Goal: Use online tool/utility: Utilize a website feature to perform a specific function

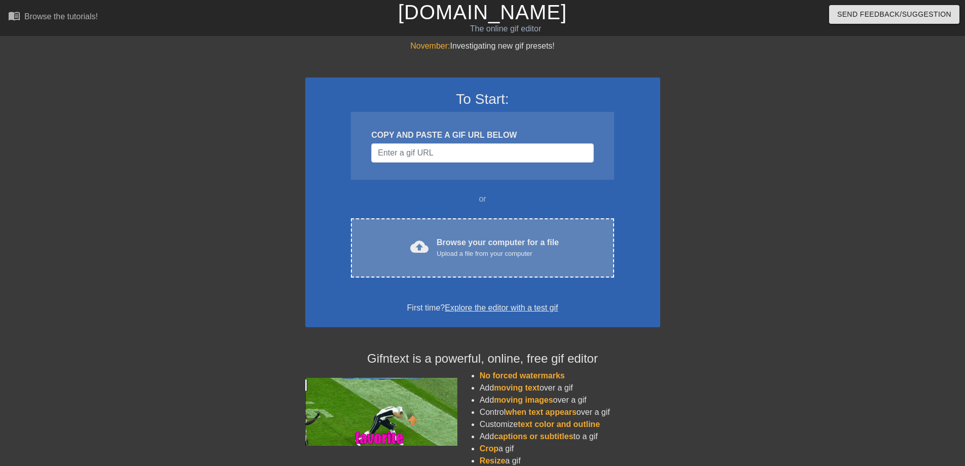
click at [443, 249] on div "Upload a file from your computer" at bounding box center [497, 254] width 122 height 10
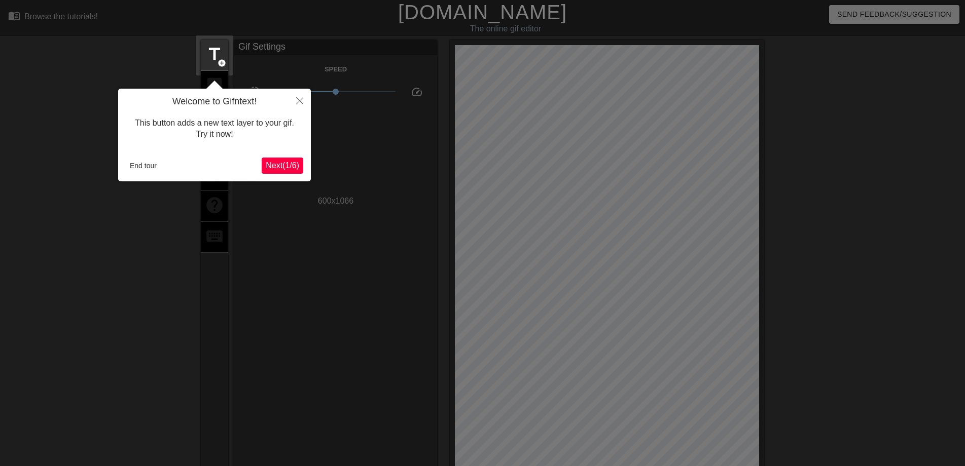
scroll to position [25, 0]
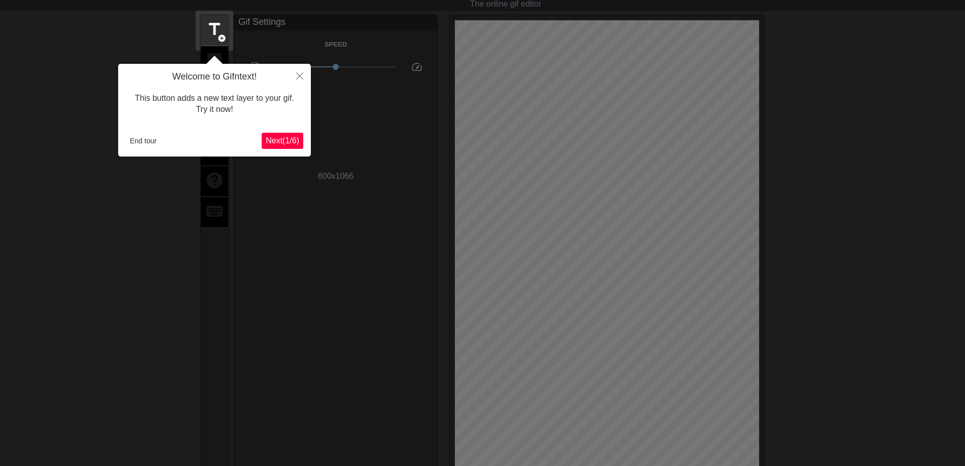
click at [276, 141] on span "Next ( 1 / 6 )" at bounding box center [282, 140] width 33 height 9
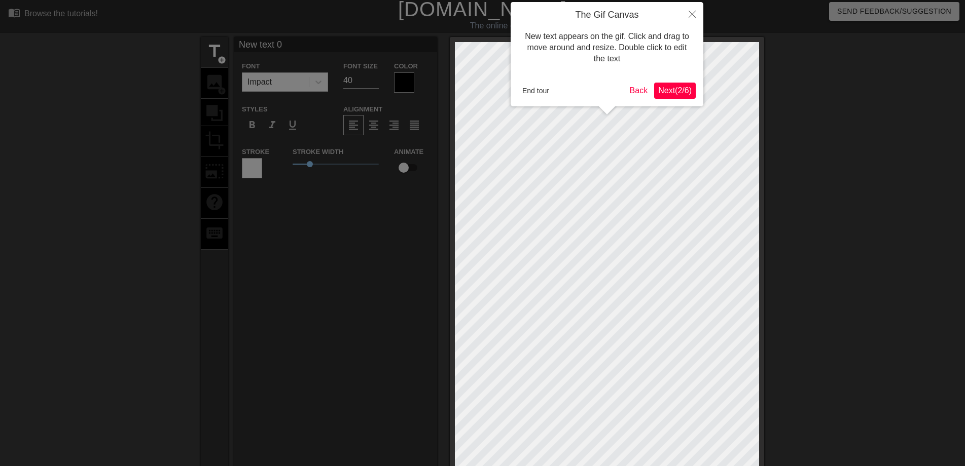
scroll to position [0, 0]
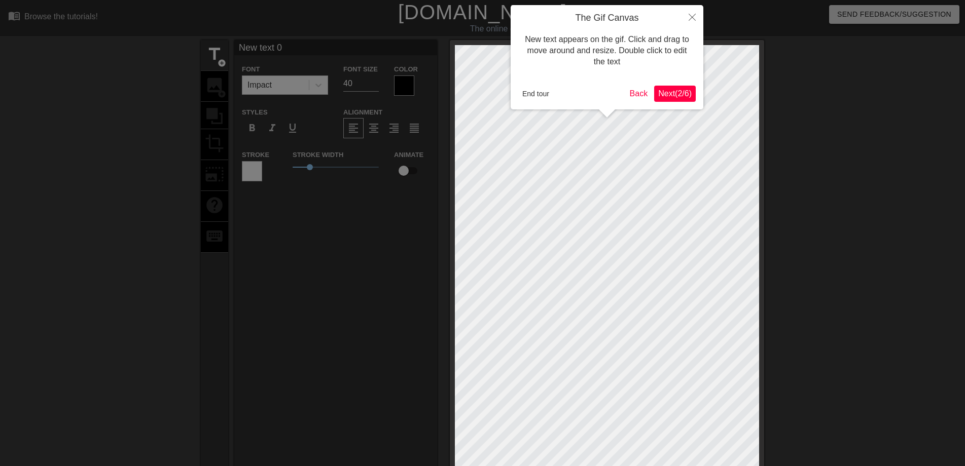
click at [662, 96] on span "Next ( 2 / 6 )" at bounding box center [674, 93] width 33 height 9
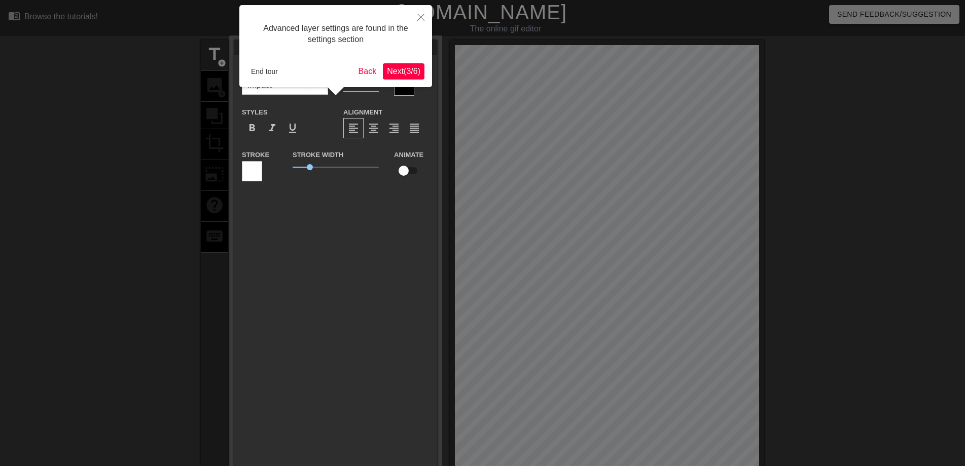
scroll to position [25, 0]
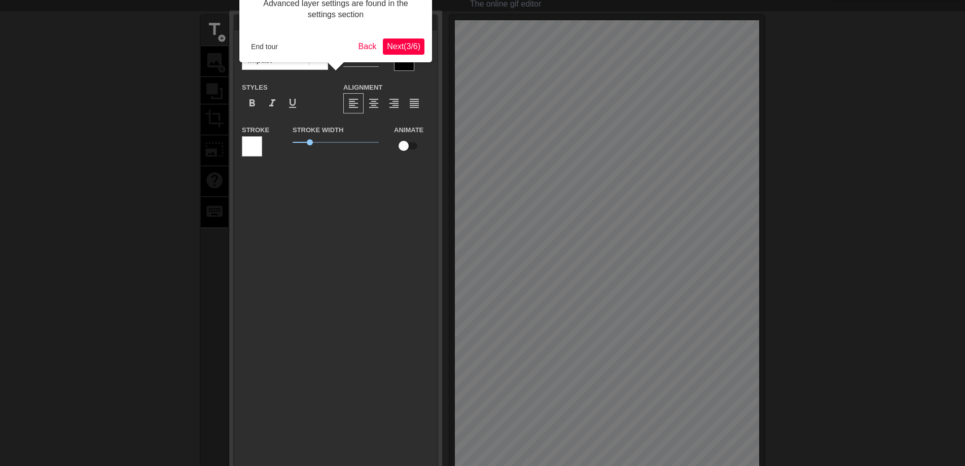
click at [415, 51] on span "Next ( 3 / 6 )" at bounding box center [403, 46] width 33 height 9
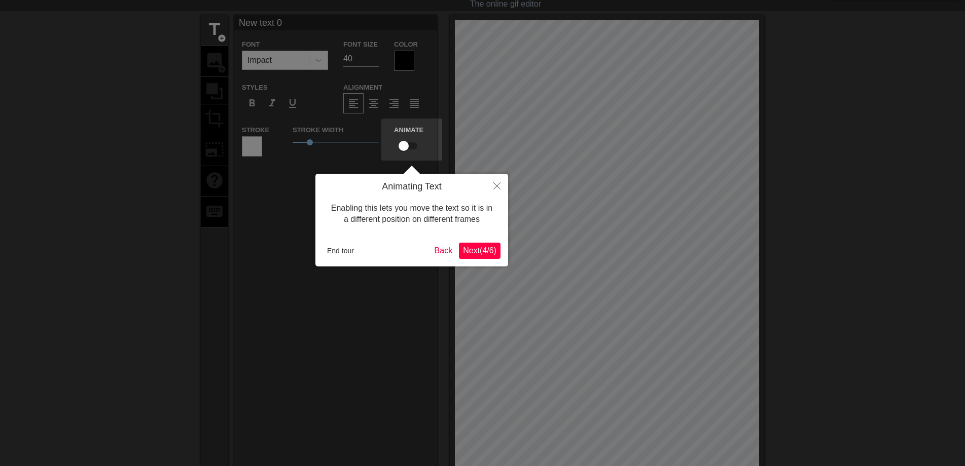
scroll to position [0, 0]
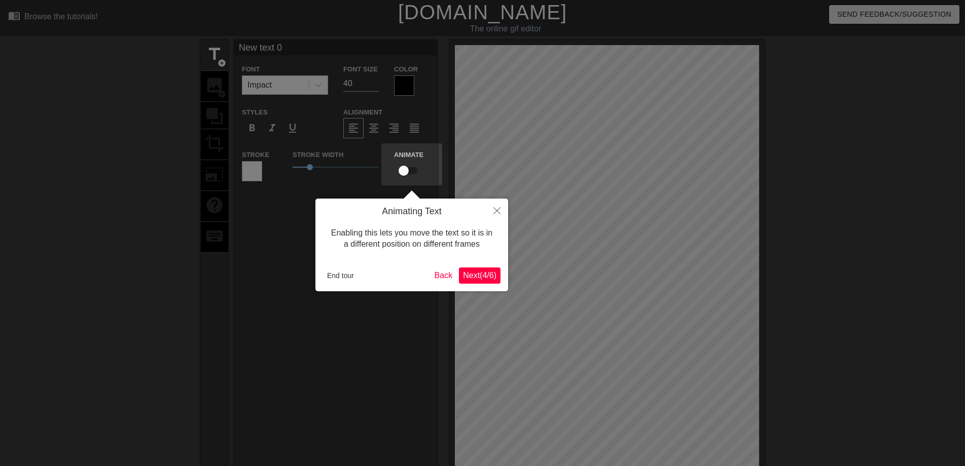
click at [475, 272] on span "Next ( 4 / 6 )" at bounding box center [479, 275] width 33 height 9
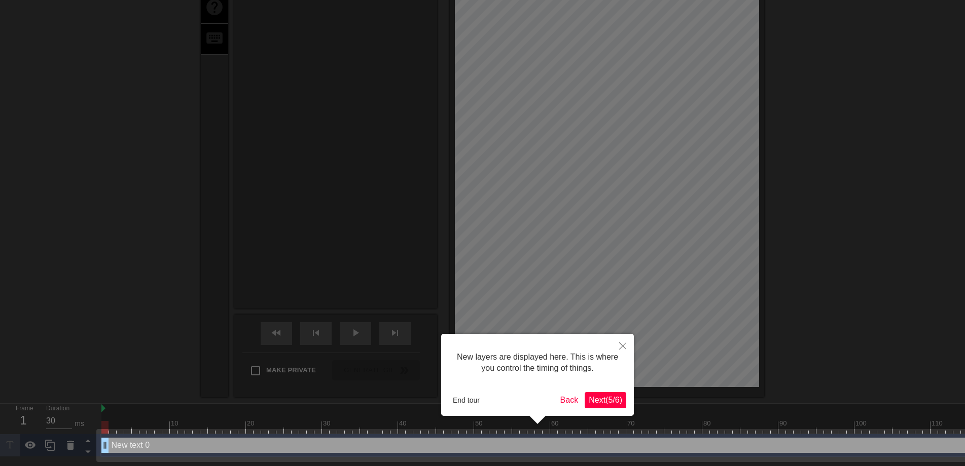
click at [598, 402] on span "Next ( 5 / 6 )" at bounding box center [604, 400] width 33 height 9
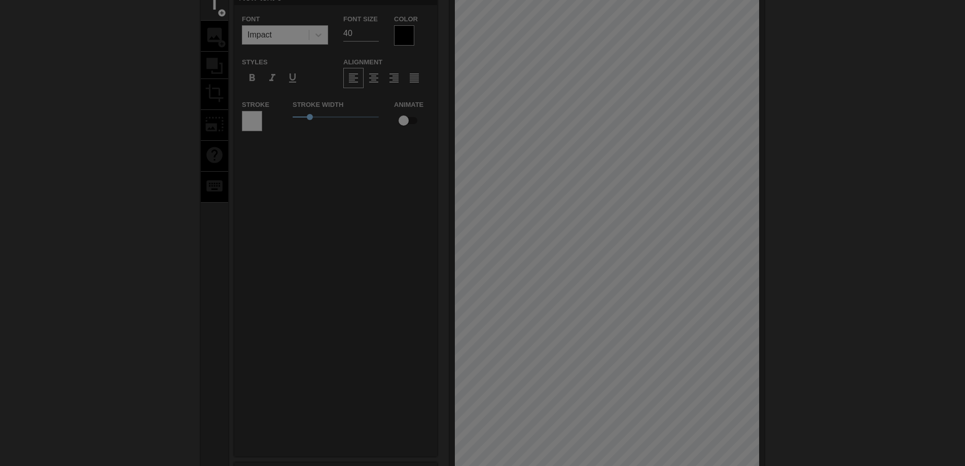
scroll to position [0, 0]
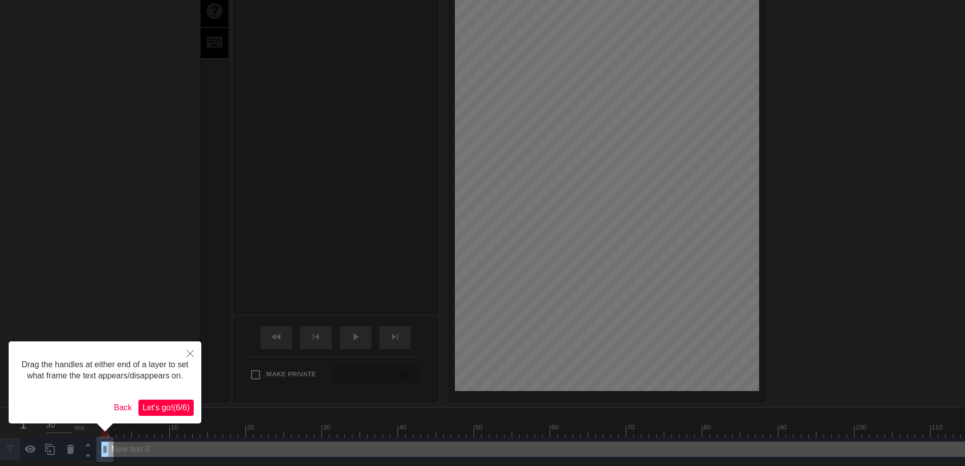
click at [169, 408] on span "Let's go! ( 6 / 6 )" at bounding box center [165, 407] width 47 height 9
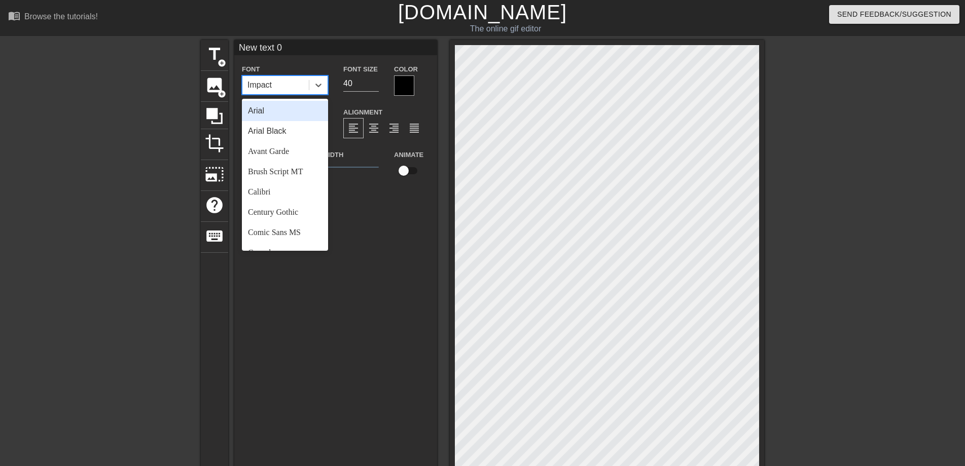
click at [269, 77] on div "Impact" at bounding box center [275, 85] width 66 height 18
click at [290, 50] on input "New text 0" at bounding box center [335, 47] width 203 height 15
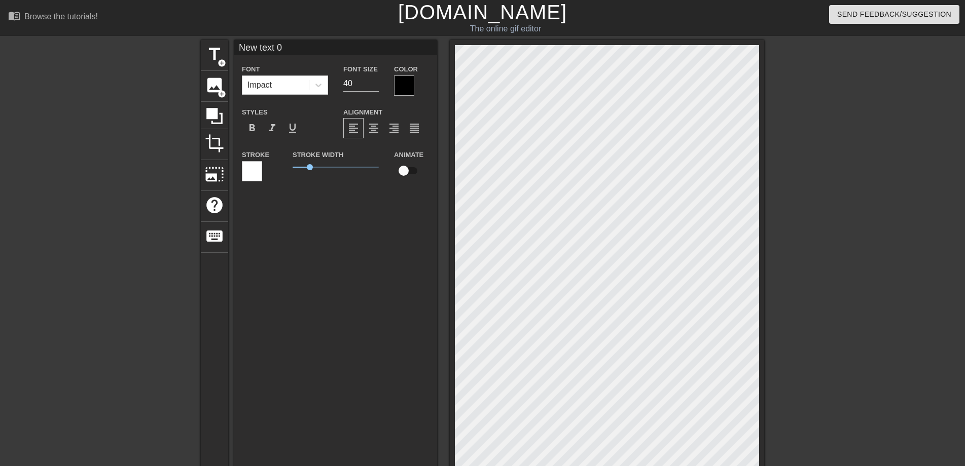
drag, startPoint x: 290, startPoint y: 50, endPoint x: 221, endPoint y: 38, distance: 70.0
click at [221, 38] on div "menu_book Browse the tutorials! [DOMAIN_NAME] The online gif editor Send Feedba…" at bounding box center [482, 327] width 965 height 655
type input "早"
click at [402, 89] on div at bounding box center [404, 86] width 20 height 20
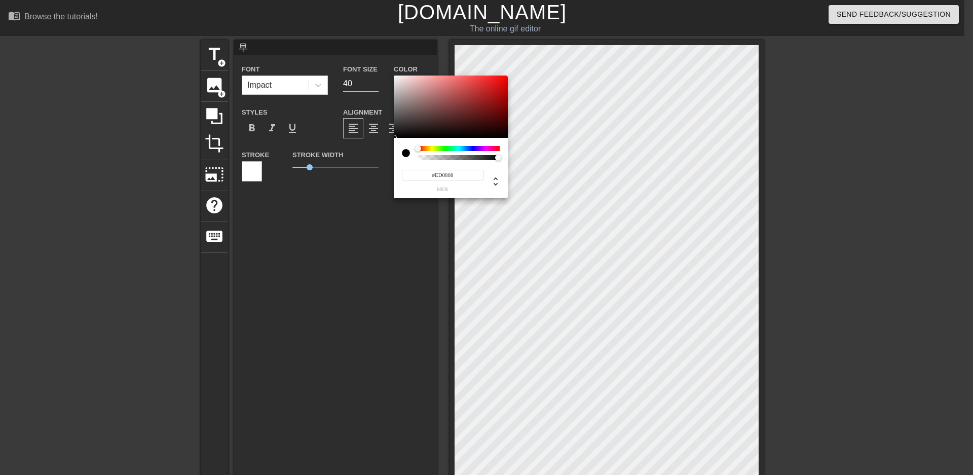
type input "#ED0909"
click at [503, 80] on div at bounding box center [451, 107] width 114 height 63
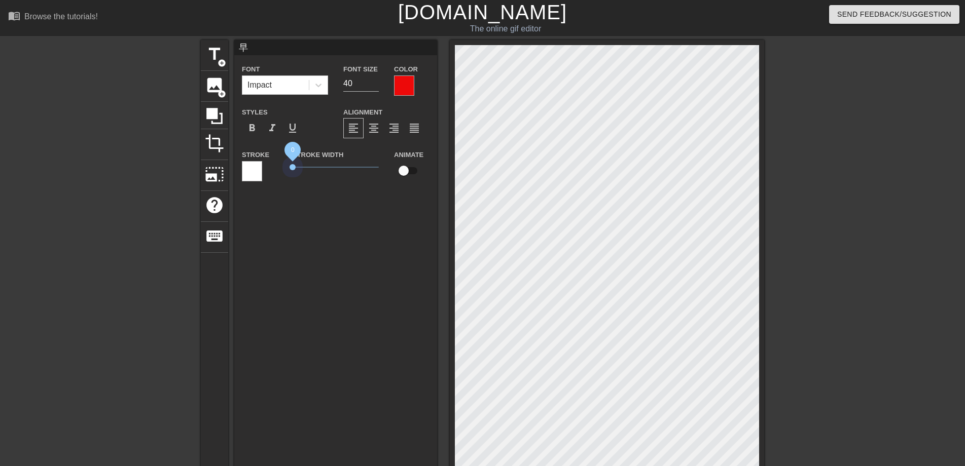
drag, startPoint x: 308, startPoint y: 166, endPoint x: 269, endPoint y: 167, distance: 39.1
click at [269, 167] on div "Stroke Stroke Width 0 Animate" at bounding box center [335, 170] width 203 height 42
click at [247, 122] on div "format_bold" at bounding box center [252, 128] width 20 height 20
click at [377, 81] on input "41" at bounding box center [360, 84] width 35 height 16
click at [377, 81] on input "42" at bounding box center [360, 84] width 35 height 16
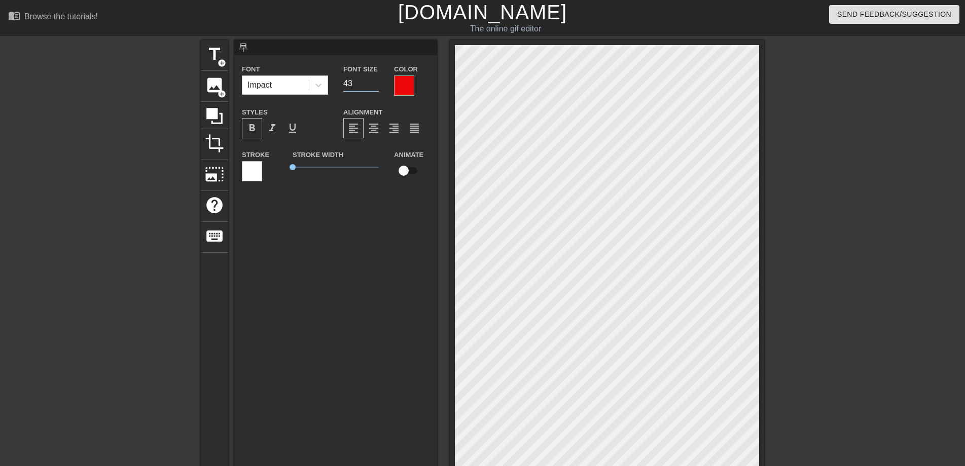
click at [377, 81] on input "43" at bounding box center [360, 84] width 35 height 16
click at [377, 81] on input "44" at bounding box center [360, 84] width 35 height 16
click at [377, 81] on input "45" at bounding box center [360, 84] width 35 height 16
click at [377, 81] on input "46" at bounding box center [360, 84] width 35 height 16
click at [377, 81] on input "47" at bounding box center [360, 84] width 35 height 16
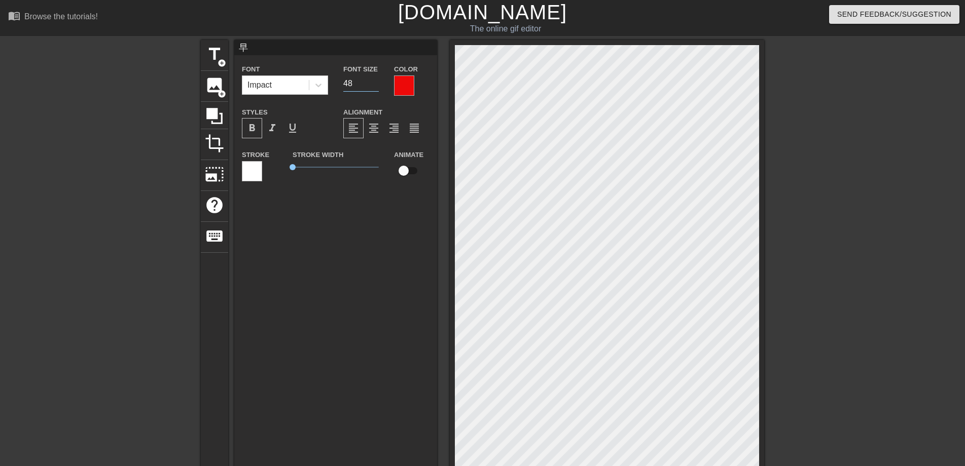
click at [377, 81] on input "48" at bounding box center [360, 84] width 35 height 16
click at [377, 81] on input "64" at bounding box center [360, 84] width 35 height 16
type input "65"
click at [377, 81] on input "65" at bounding box center [360, 84] width 35 height 16
click at [341, 213] on div "早 Font Impact Font Size 65 Color Styles format_bold format_italic format_underl…" at bounding box center [335, 273] width 203 height 467
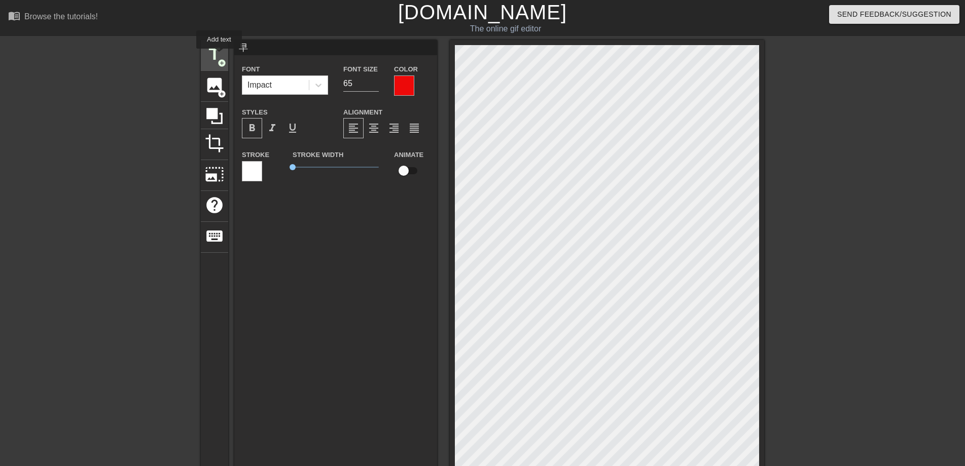
click at [218, 56] on span "title" at bounding box center [214, 54] width 19 height 19
type input "New text 1"
type input "40"
drag, startPoint x: 289, startPoint y: 51, endPoint x: 223, endPoint y: 49, distance: 66.9
click at [223, 49] on div "title add_circle image add_circle crop photo_size_select_large help keyboard Ne…" at bounding box center [482, 318] width 563 height 556
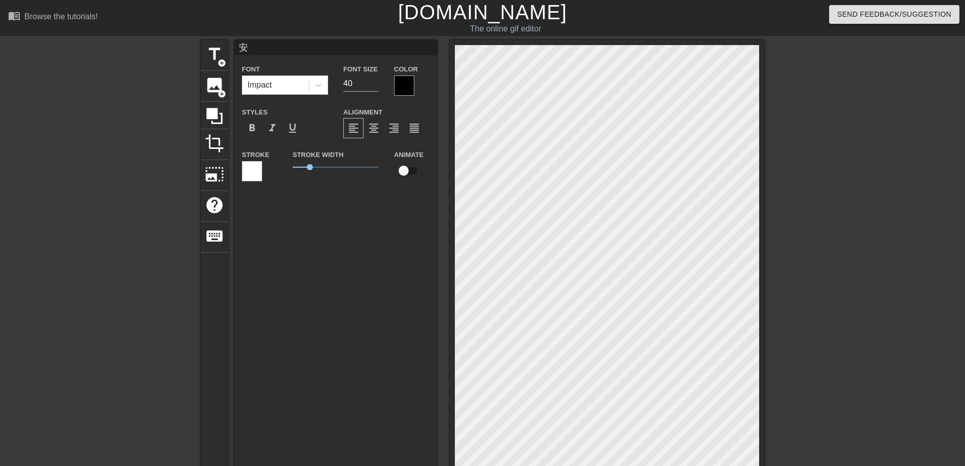
type input "安"
click at [402, 88] on div at bounding box center [404, 86] width 20 height 20
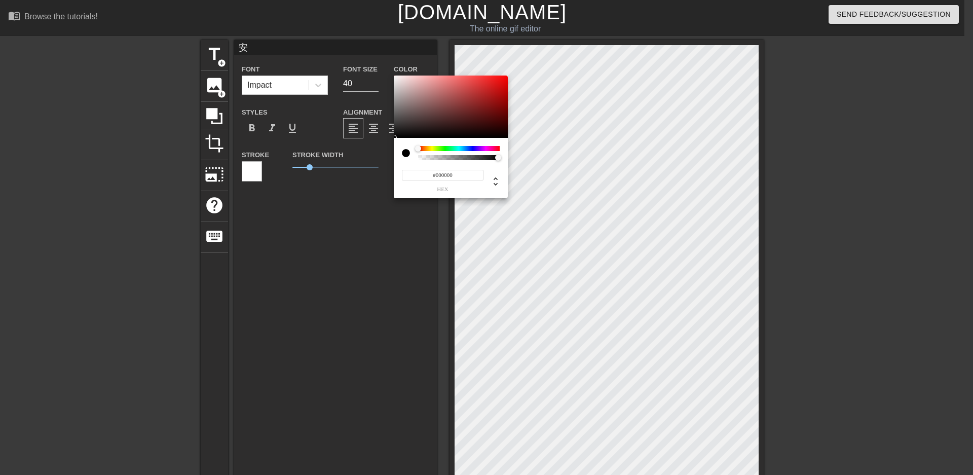
type input "#E90808"
click at [504, 81] on div at bounding box center [451, 107] width 114 height 63
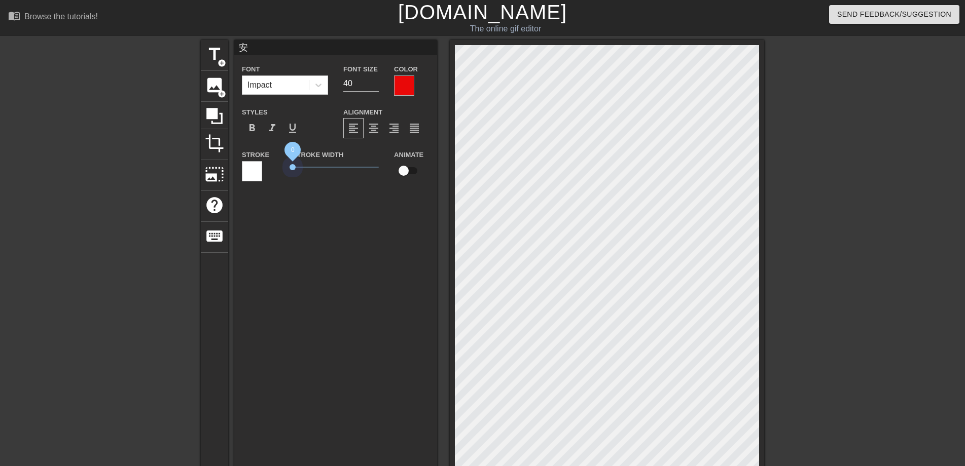
drag, startPoint x: 309, startPoint y: 166, endPoint x: 252, endPoint y: 163, distance: 56.8
click at [252, 163] on div "Stroke Stroke Width 0 Animate" at bounding box center [335, 170] width 203 height 42
click at [374, 81] on input "61" at bounding box center [360, 84] width 35 height 16
click at [374, 81] on input "62" at bounding box center [360, 84] width 35 height 16
click at [374, 81] on input "63" at bounding box center [360, 84] width 35 height 16
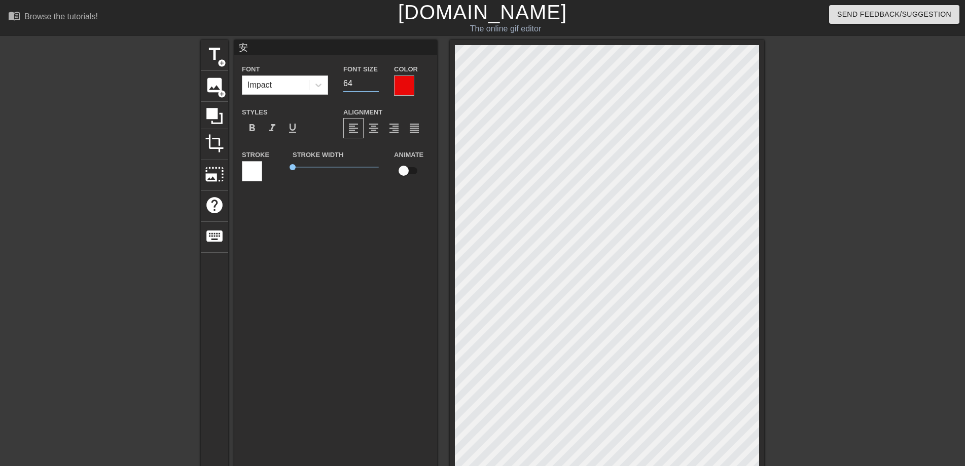
click at [374, 81] on input "64" at bounding box center [360, 84] width 35 height 16
type input "65"
click at [374, 81] on input "65" at bounding box center [360, 84] width 35 height 16
click at [251, 125] on span "format_bold" at bounding box center [252, 128] width 12 height 12
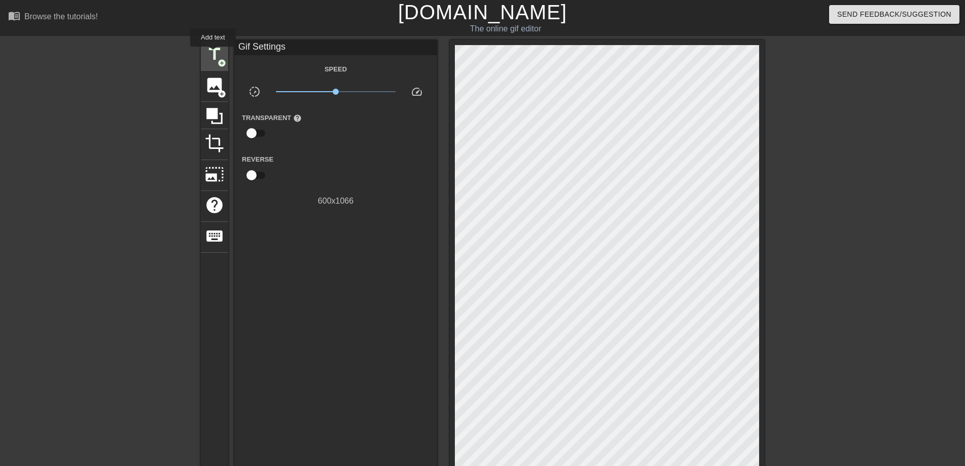
click at [213, 54] on span "title" at bounding box center [214, 54] width 19 height 19
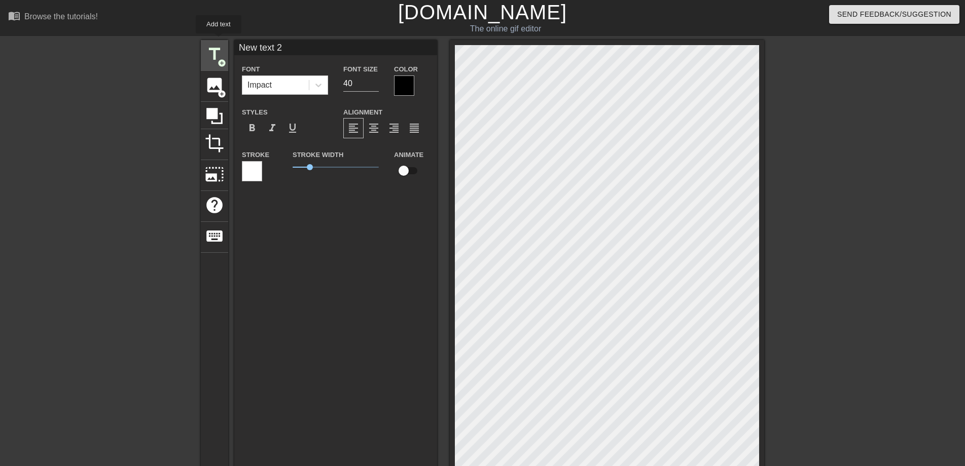
drag, startPoint x: 284, startPoint y: 49, endPoint x: 218, endPoint y: 41, distance: 65.9
click at [218, 41] on div "title add_circle image add_circle crop photo_size_select_large help keyboard Ne…" at bounding box center [482, 318] width 563 height 556
type input "呦"
click at [404, 87] on div at bounding box center [404, 86] width 20 height 20
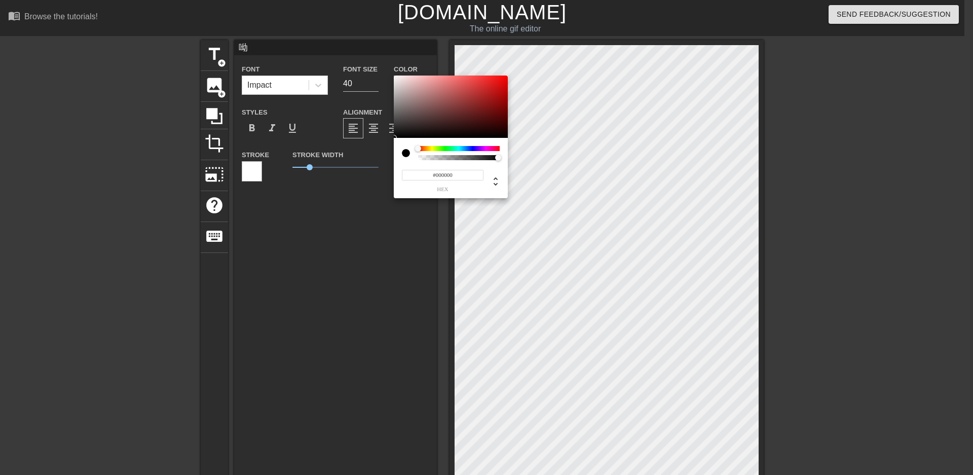
type input "#ED0707"
click at [504, 80] on div at bounding box center [451, 107] width 114 height 63
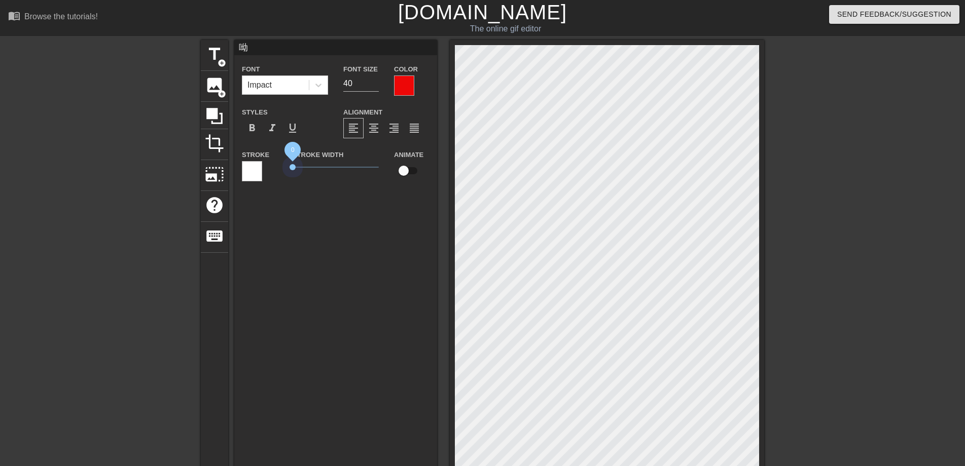
drag, startPoint x: 309, startPoint y: 168, endPoint x: 283, endPoint y: 166, distance: 26.5
click at [283, 166] on div "Stroke Stroke Width 0 Animate" at bounding box center [335, 170] width 203 height 42
click at [254, 125] on span "format_bold" at bounding box center [252, 128] width 12 height 12
click at [376, 80] on input "60" at bounding box center [360, 84] width 35 height 16
click at [376, 80] on input "61" at bounding box center [360, 84] width 35 height 16
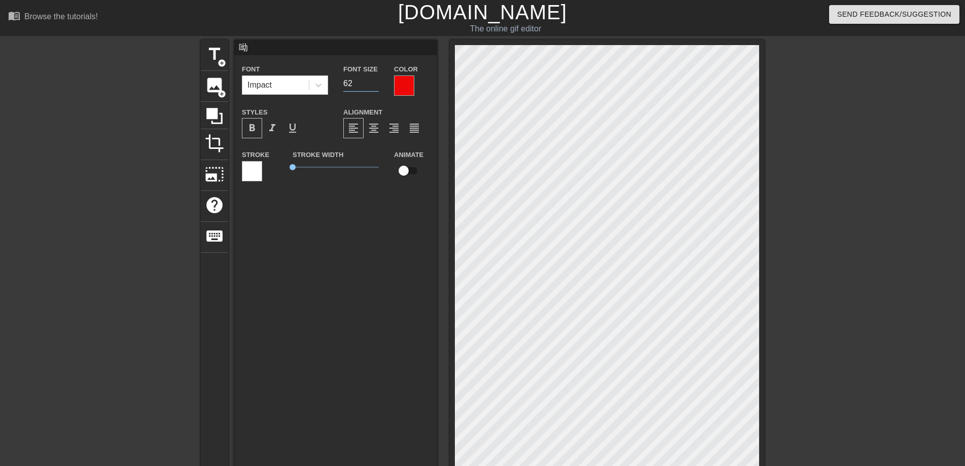
click at [376, 80] on input "62" at bounding box center [360, 84] width 35 height 16
click at [376, 80] on input "63" at bounding box center [360, 84] width 35 height 16
click at [376, 80] on input "64" at bounding box center [360, 84] width 35 height 16
type input "65"
click at [376, 80] on input "65" at bounding box center [360, 84] width 35 height 16
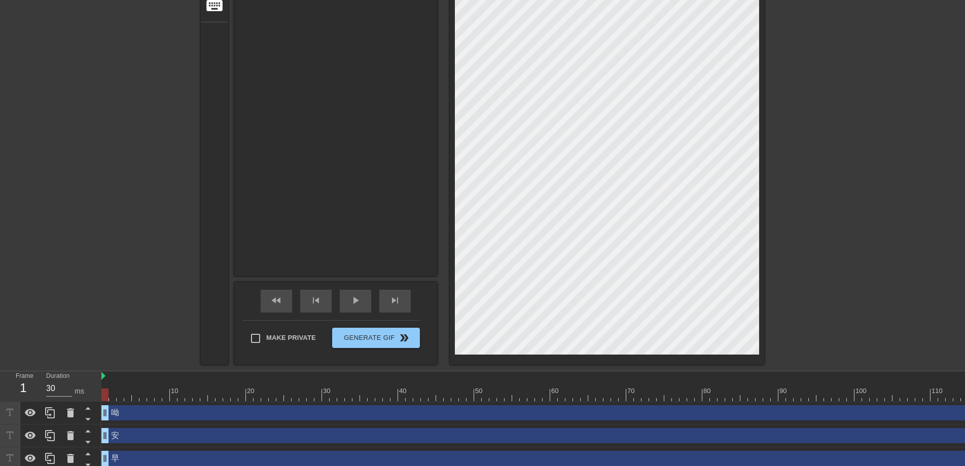
scroll to position [237, 0]
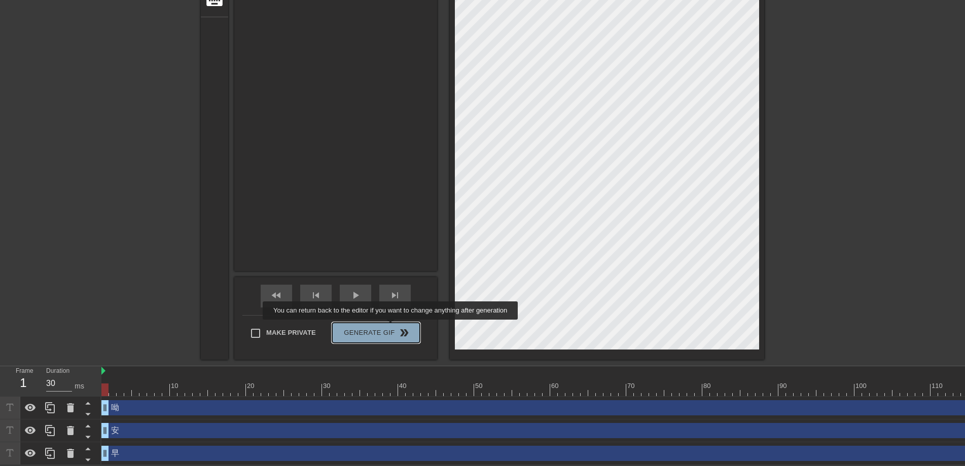
click at [391, 327] on span "Generate Gif double_arrow" at bounding box center [376, 333] width 80 height 12
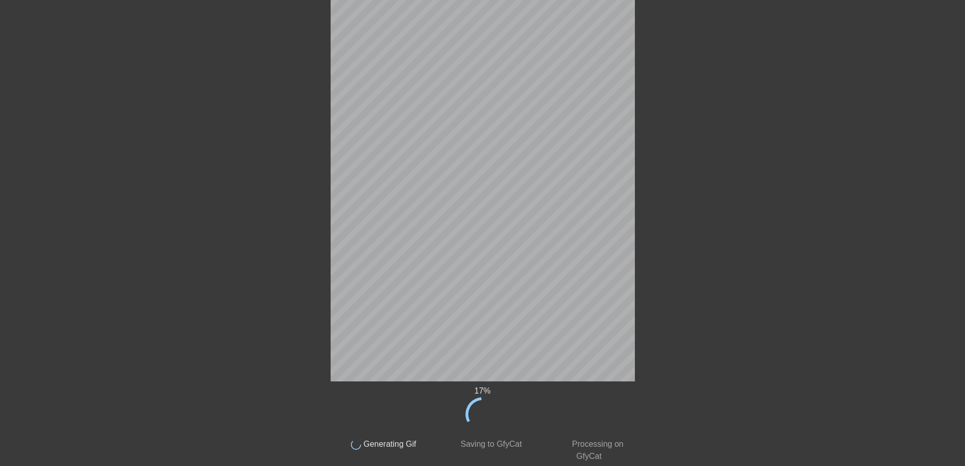
scroll to position [0, 0]
